Goal: Information Seeking & Learning: Check status

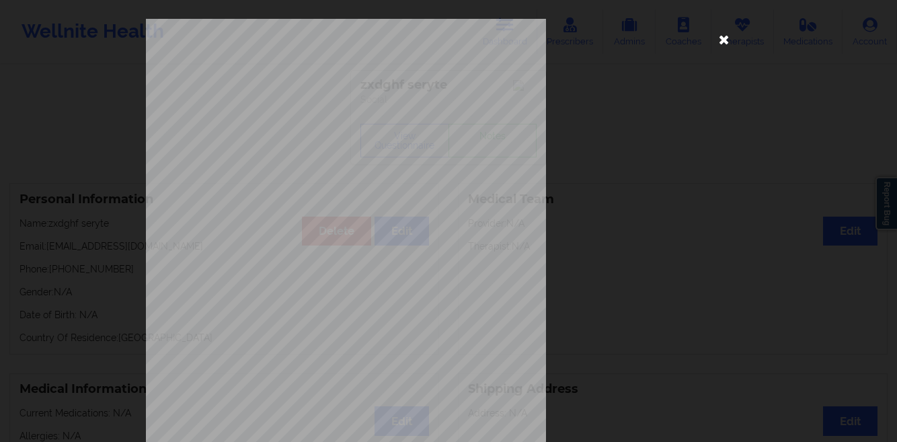
click at [720, 44] on icon at bounding box center [724, 39] width 22 height 22
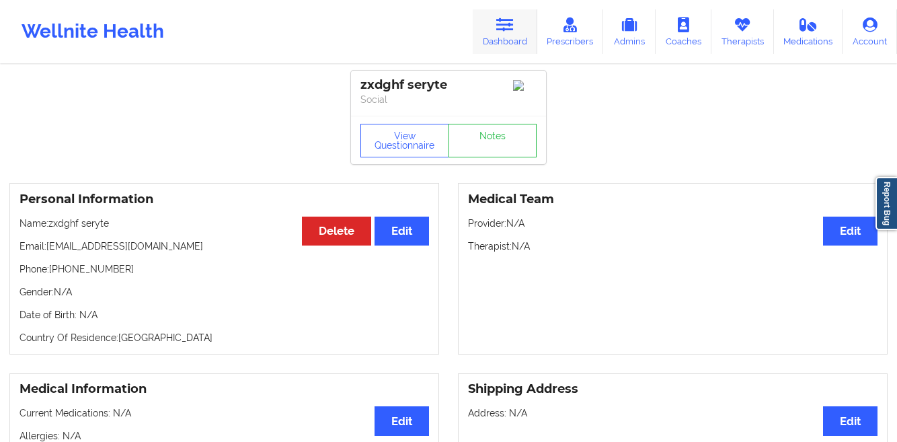
click at [495, 28] on link "Dashboard" at bounding box center [505, 31] width 65 height 44
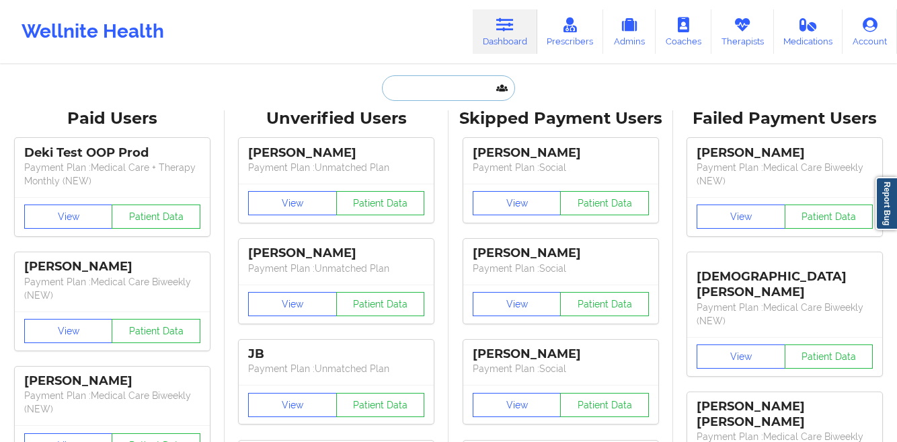
click at [407, 85] on input "text" at bounding box center [448, 88] width 133 height 26
paste input "[PERSON_NAME]"
type input "[PERSON_NAME]"
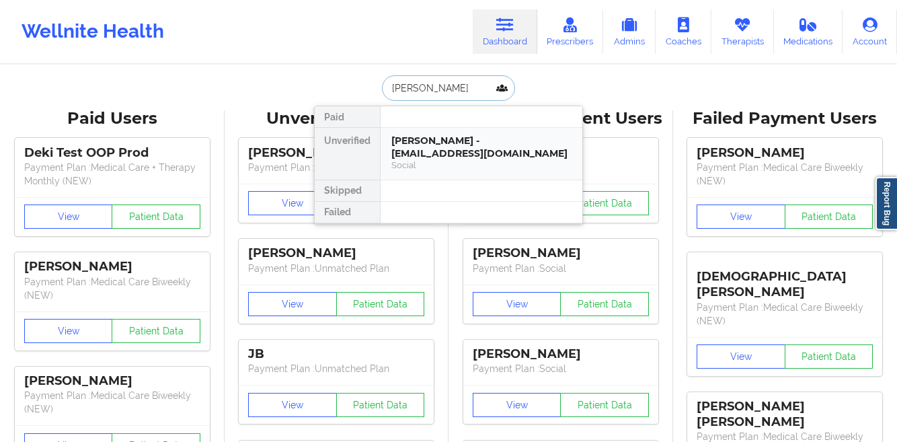
click at [413, 155] on div "[PERSON_NAME] - [EMAIL_ADDRESS][DOMAIN_NAME]" at bounding box center [481, 146] width 180 height 25
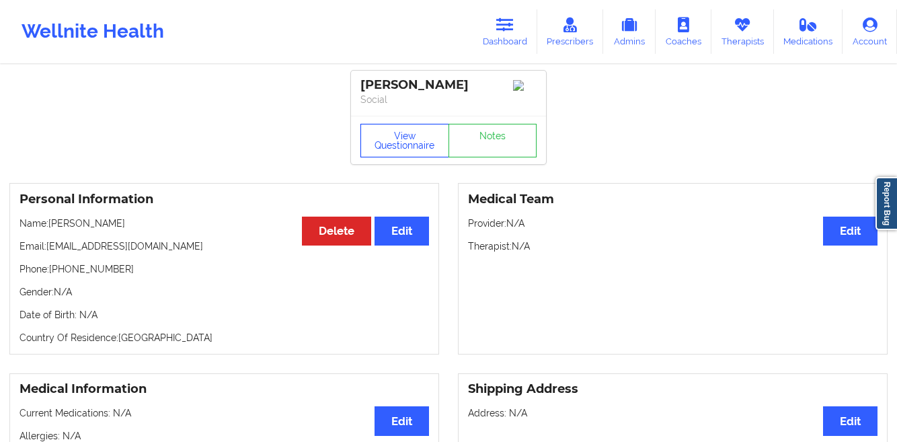
click at [391, 157] on button "View Questionnaire" at bounding box center [404, 141] width 89 height 34
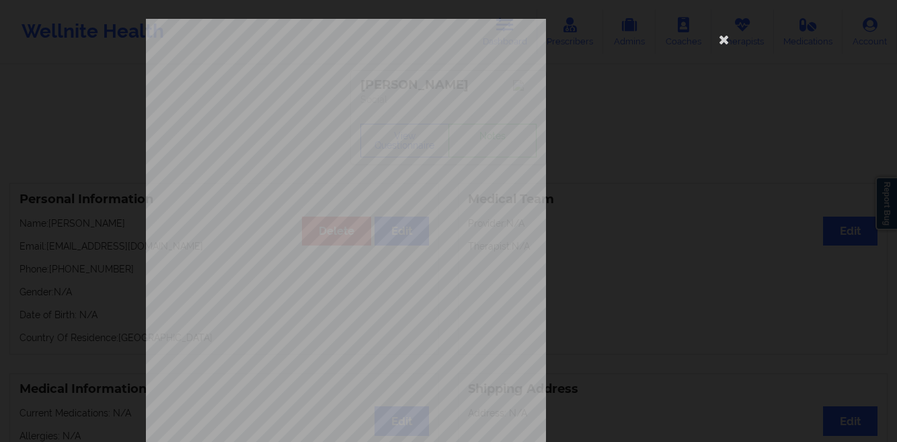
scroll to position [200, 0]
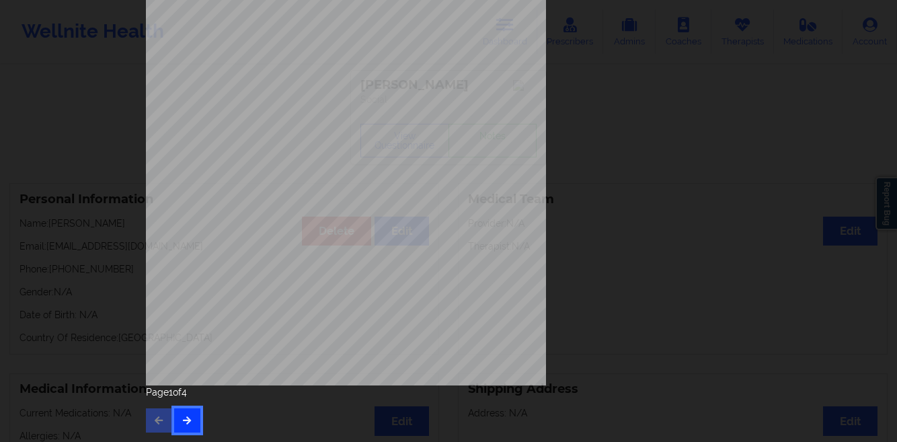
click at [182, 422] on icon "button" at bounding box center [187, 419] width 11 height 8
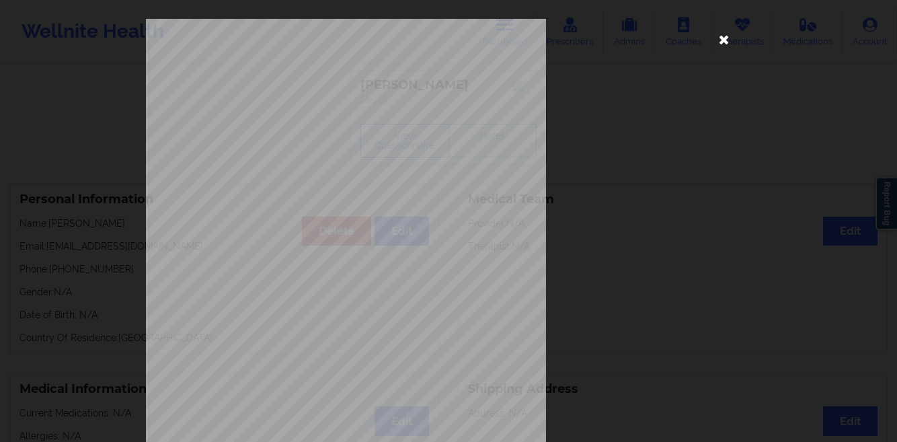
click at [717, 46] on icon at bounding box center [724, 39] width 22 height 22
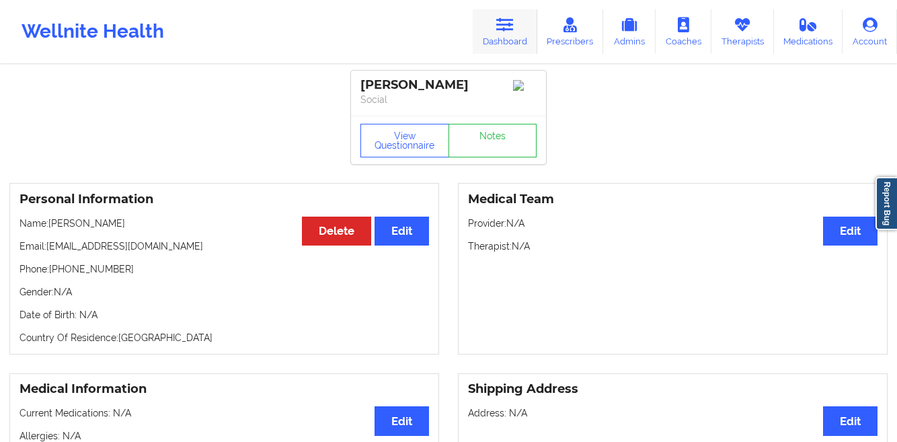
click at [499, 30] on icon at bounding box center [504, 24] width 17 height 15
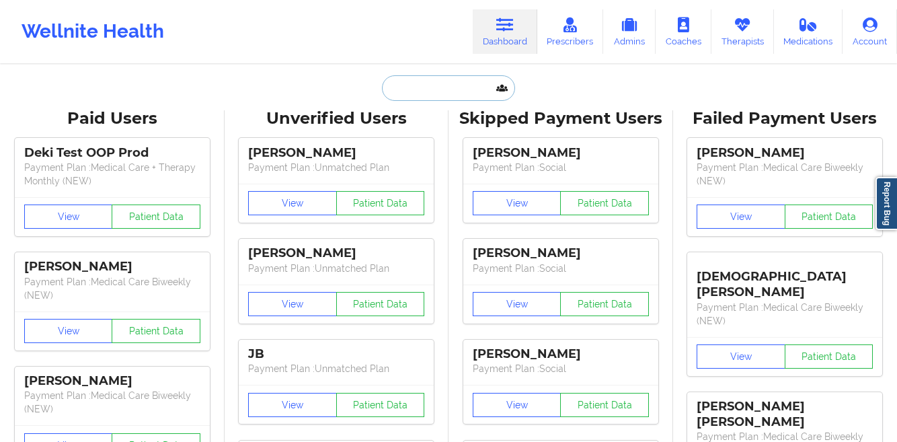
click at [418, 87] on input "text" at bounding box center [448, 88] width 133 height 26
paste input "[EMAIL_ADDRESS][DOMAIN_NAME]"
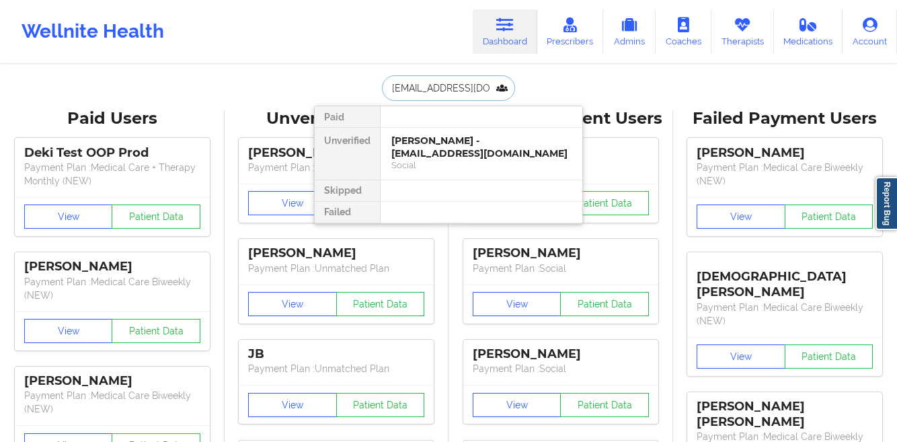
scroll to position [0, 3]
type input "[EMAIL_ADDRESS][DOMAIN_NAME]"
click at [427, 142] on div "[PERSON_NAME] - [EMAIL_ADDRESS][DOMAIN_NAME]" at bounding box center [481, 146] width 180 height 25
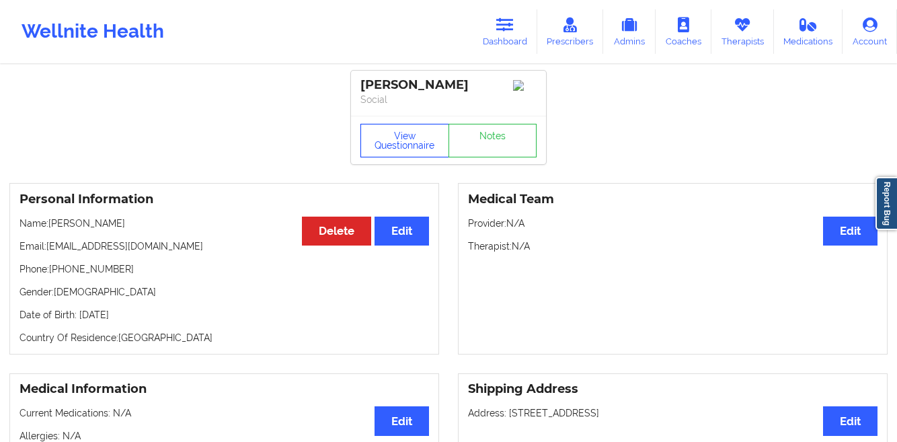
click at [384, 149] on button "View Questionnaire" at bounding box center [404, 141] width 89 height 34
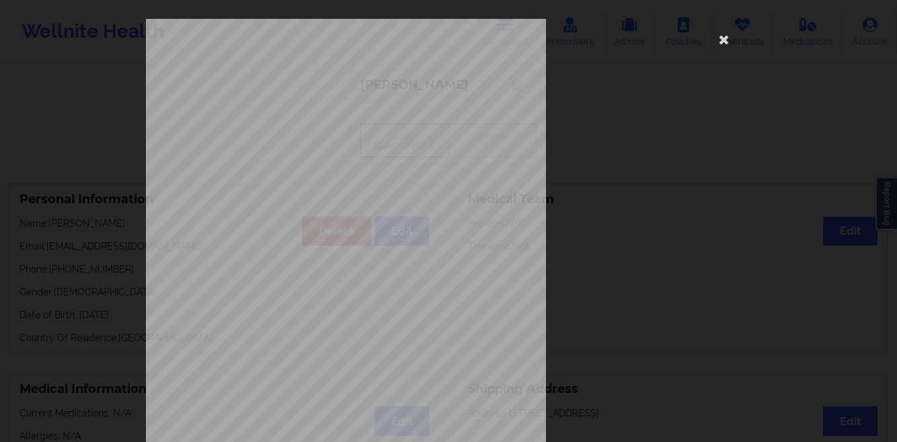
scroll to position [200, 0]
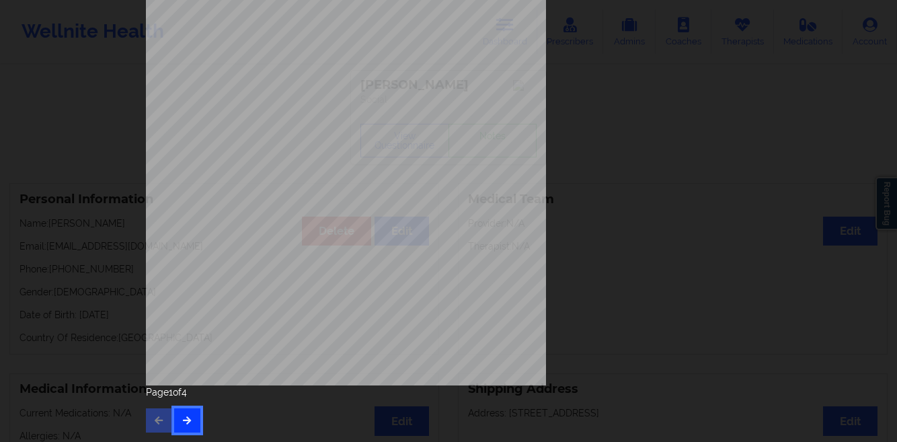
click at [190, 422] on button "button" at bounding box center [187, 420] width 26 height 24
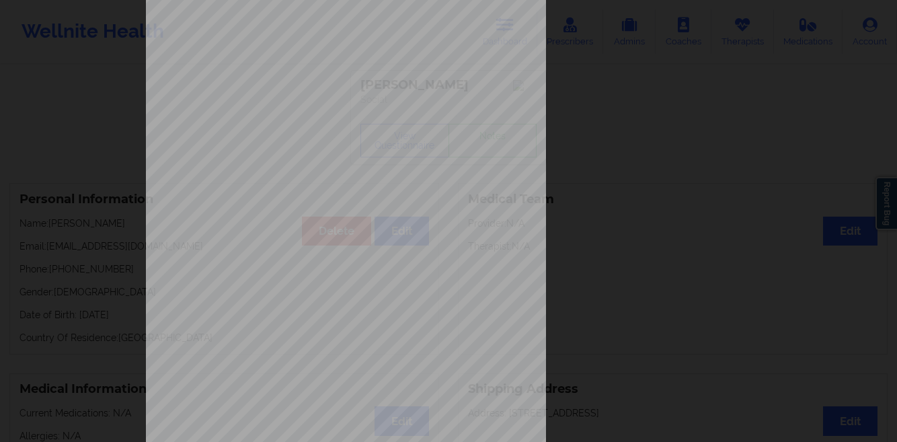
scroll to position [0, 0]
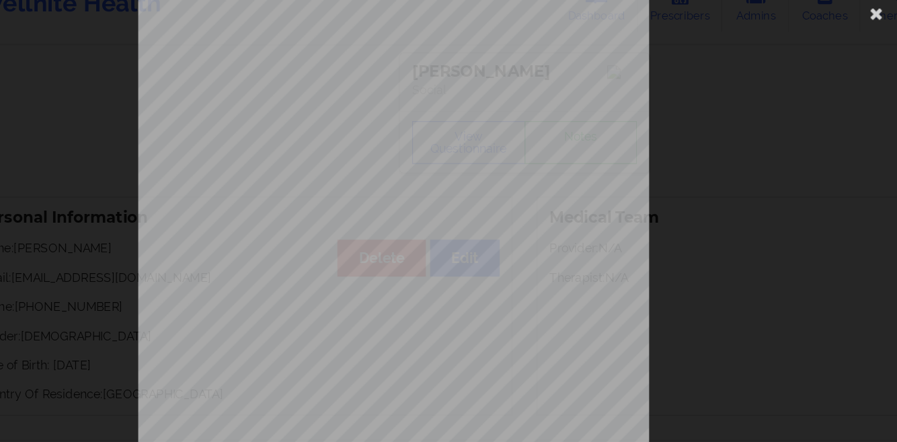
click at [88, 151] on div "commercial Insurance Member ID for patient 11113914802 Insurance company name d…" at bounding box center [448, 221] width 897 height 442
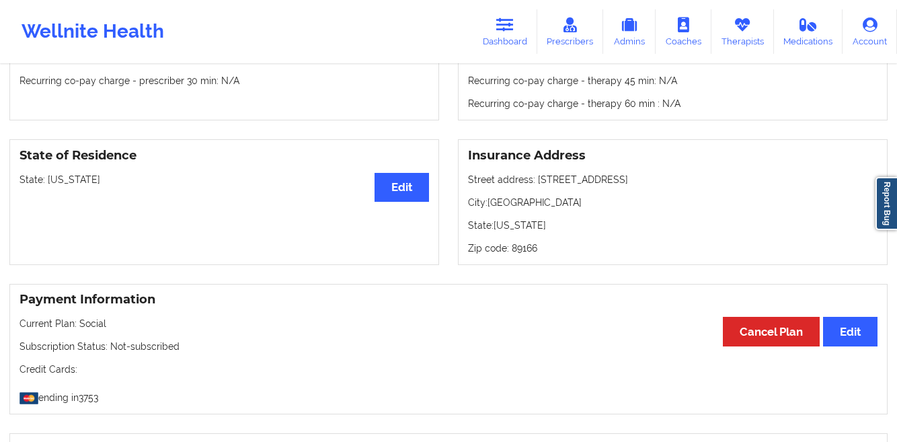
scroll to position [465, 0]
